Goal: Information Seeking & Learning: Learn about a topic

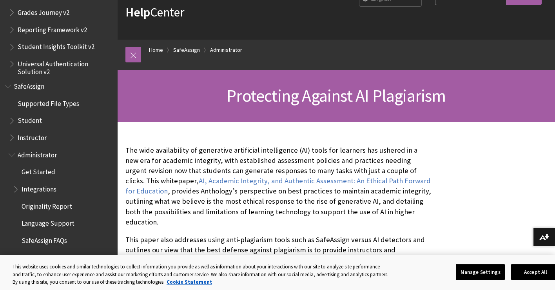
scroll to position [53, 0]
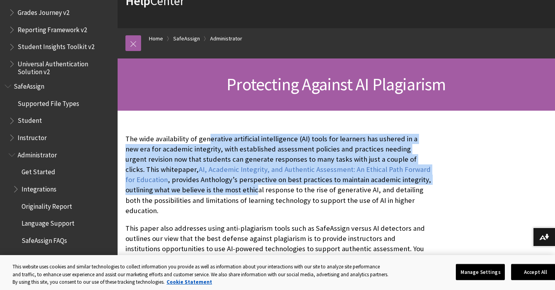
drag, startPoint x: 208, startPoint y: 137, endPoint x: 256, endPoint y: 188, distance: 70.2
click at [256, 188] on p "The wide availability of generative artificial intelligence (AI) tools for lear…" at bounding box center [279, 175] width 306 height 82
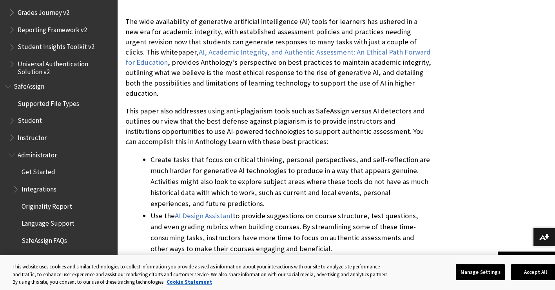
scroll to position [171, 0]
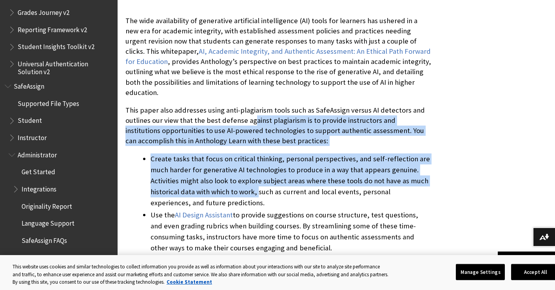
drag, startPoint x: 253, startPoint y: 108, endPoint x: 257, endPoint y: 181, distance: 73.0
click at [257, 181] on div "The wide availability of generative artificial intelligence (AI) tools for lear…" at bounding box center [279, 174] width 306 height 317
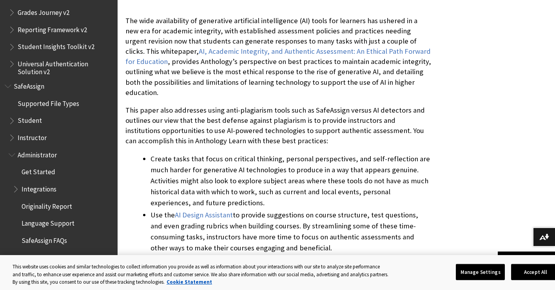
click at [264, 188] on li "Create tasks that focus on critical thinking, personal perspectives, and self-r…" at bounding box center [291, 180] width 281 height 55
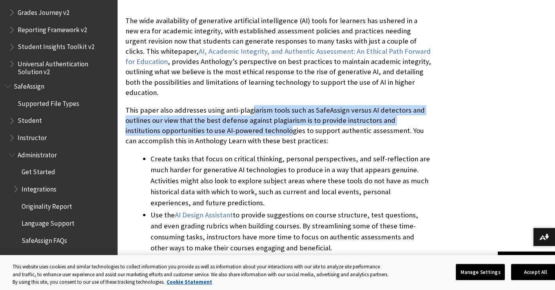
drag, startPoint x: 251, startPoint y: 98, endPoint x: 251, endPoint y: 118, distance: 20.0
click at [251, 118] on p "This paper also addresses using anti-plagiarism tools such as SafeAssign versus…" at bounding box center [279, 125] width 306 height 41
